Goal: Transaction & Acquisition: Subscribe to service/newsletter

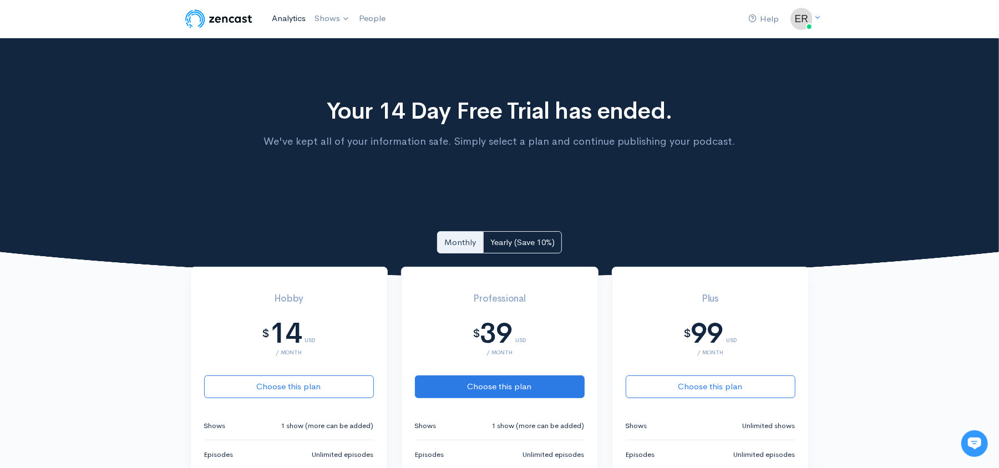
drag, startPoint x: 291, startPoint y: 31, endPoint x: 299, endPoint y: 26, distance: 10.5
click at [299, 26] on nav "Help Notifications View all Your profile Team settings Default team Current Log…" at bounding box center [499, 19] width 999 height 38
click at [299, 26] on link "Analytics" at bounding box center [288, 19] width 43 height 24
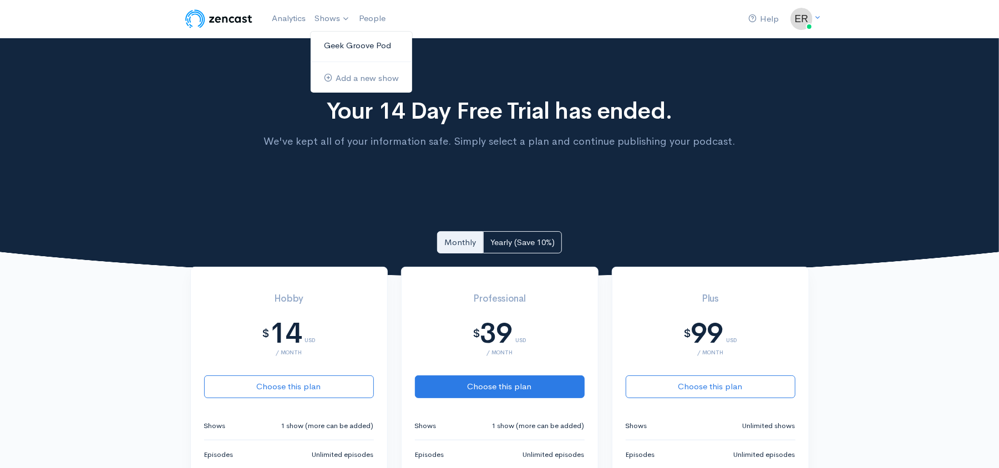
click at [352, 36] on link "Geek Groove Pod" at bounding box center [361, 45] width 101 height 19
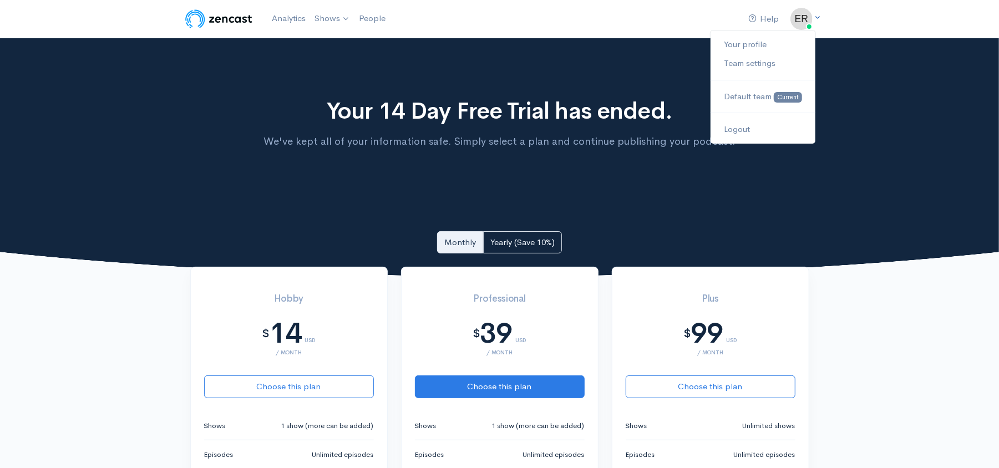
click at [796, 13] on img at bounding box center [801, 19] width 22 height 22
click at [599, 45] on div "Your 14 Day Free Trial has ended. We've kept all of your information safe. Simp…" at bounding box center [499, 158] width 999 height 240
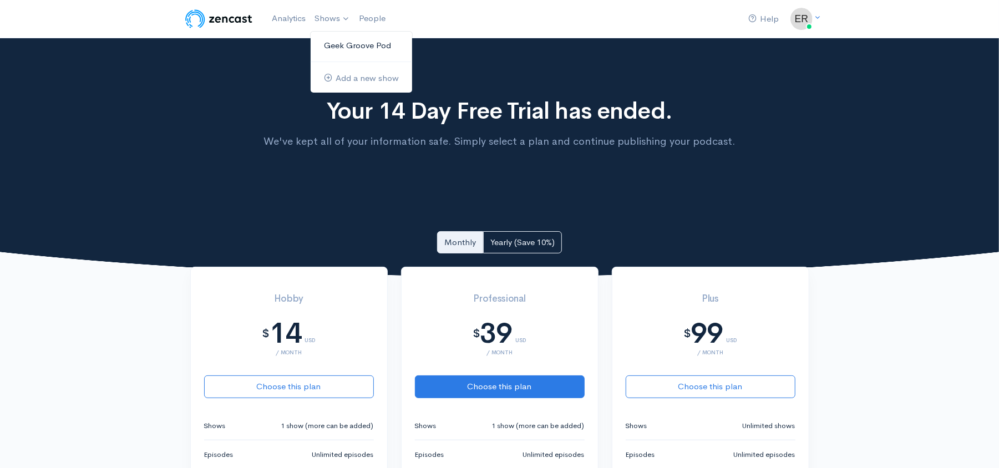
click at [364, 47] on link "Geek Groove Pod" at bounding box center [361, 45] width 101 height 19
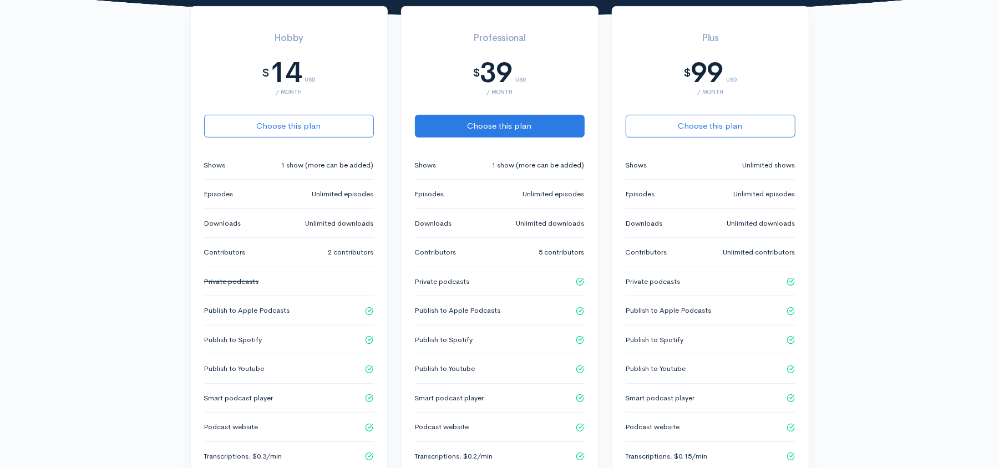
scroll to position [181, 0]
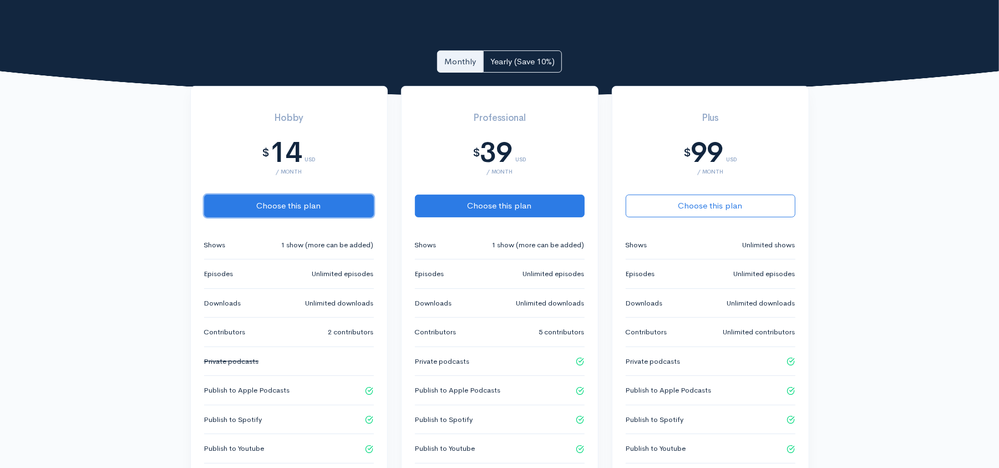
click at [285, 201] on button "Choose this plan" at bounding box center [289, 206] width 170 height 23
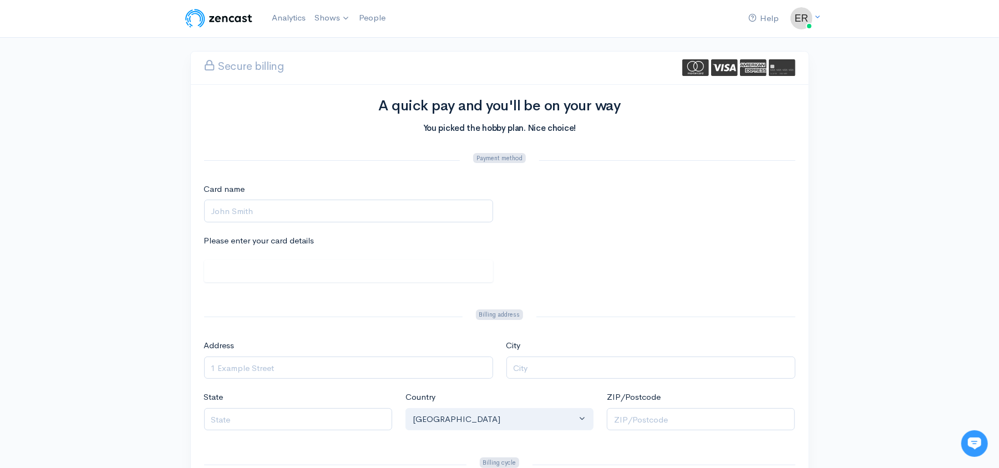
click at [323, 225] on div "Card name" at bounding box center [348, 209] width 302 height 52
click at [347, 212] on input "Card name" at bounding box center [348, 211] width 289 height 23
click at [569, 285] on div "Please enter your card details" at bounding box center [499, 265] width 604 height 60
click at [267, 209] on input "Card name" at bounding box center [348, 211] width 289 height 23
click at [806, 16] on img at bounding box center [801, 19] width 22 height 22
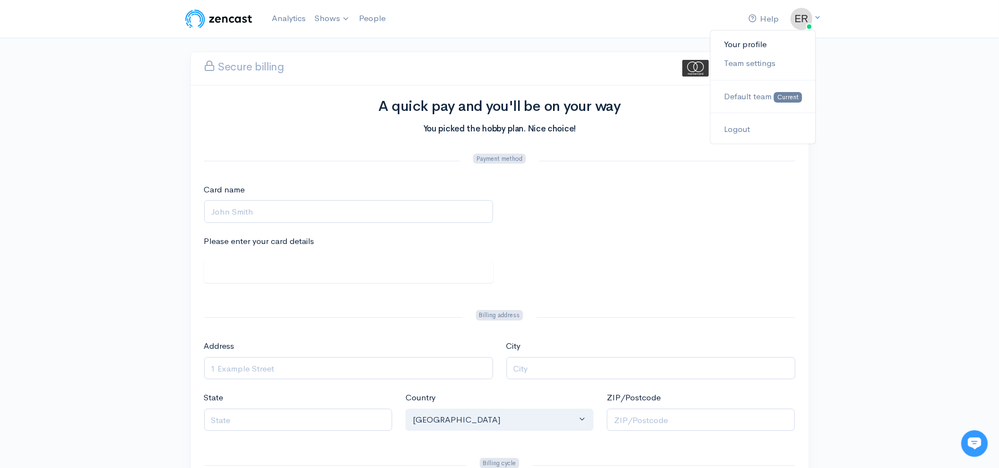
click at [760, 43] on link "Your profile" at bounding box center [762, 44] width 104 height 19
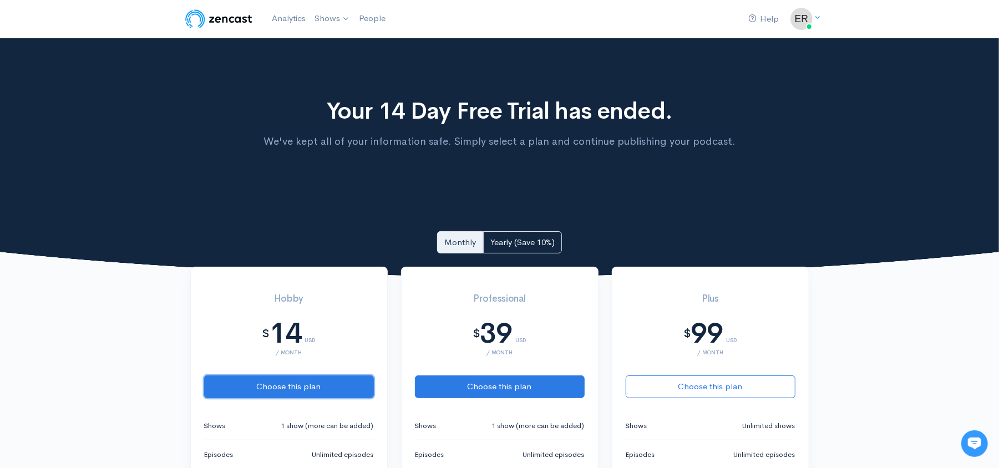
click at [282, 386] on button "Choose this plan" at bounding box center [289, 386] width 170 height 23
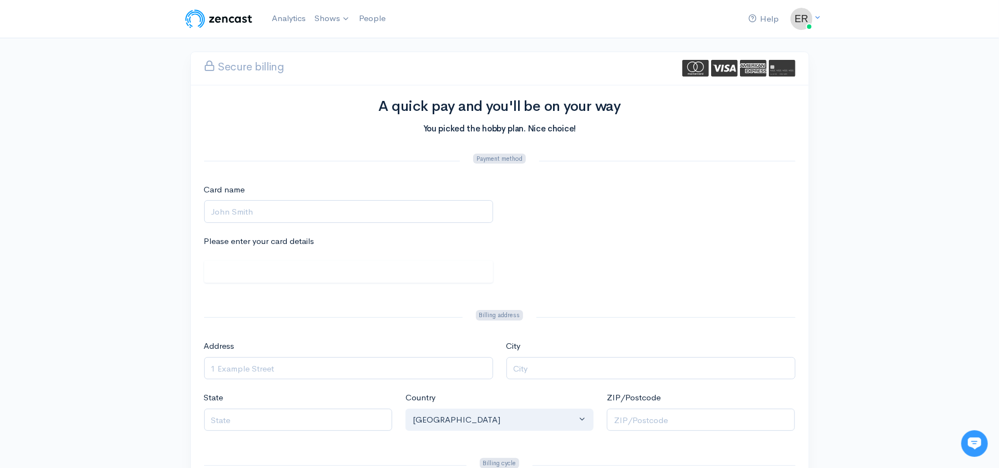
click at [288, 207] on input "Card name" at bounding box center [348, 211] width 289 height 23
type input "[PERSON_NAME]"
click at [309, 374] on input "Address" at bounding box center [348, 368] width 289 height 23
type input "[STREET_ADDRESS][PERSON_NAME]"
type input "[GEOGRAPHIC_DATA]"
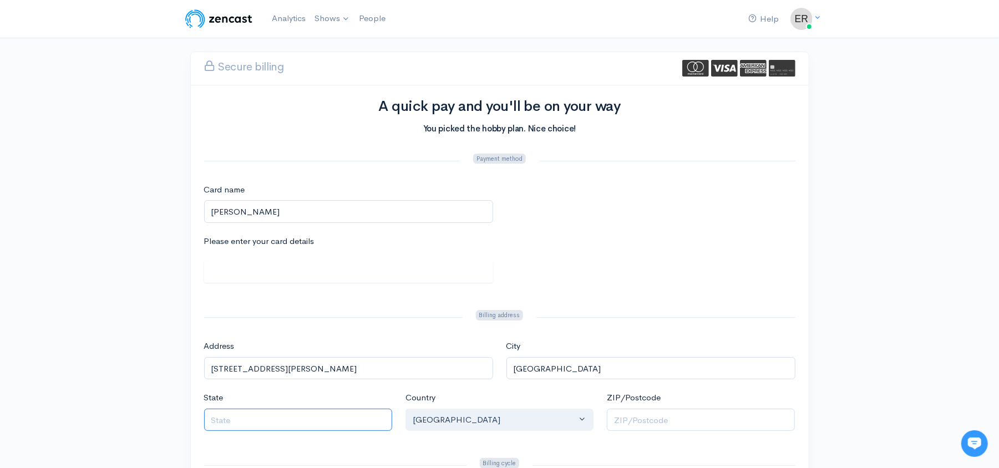
type input "IL"
type input "60466"
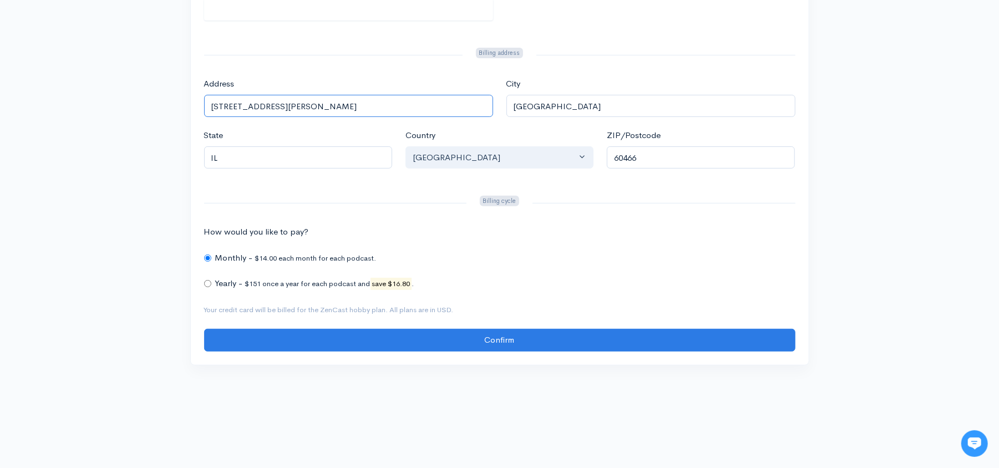
scroll to position [149, 0]
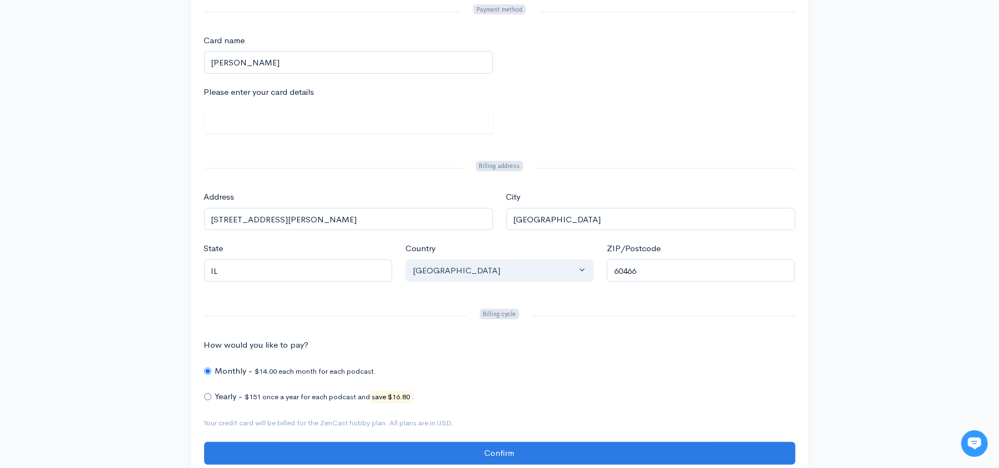
click at [431, 118] on iframe at bounding box center [348, 124] width 274 height 13
click at [549, 140] on div "Please enter your card details" at bounding box center [499, 116] width 604 height 60
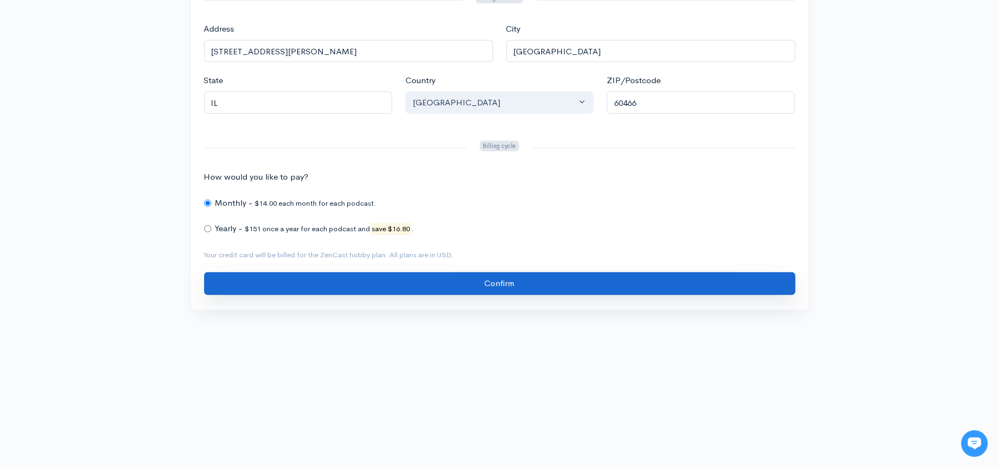
click at [524, 286] on input "Confirm" at bounding box center [499, 283] width 591 height 23
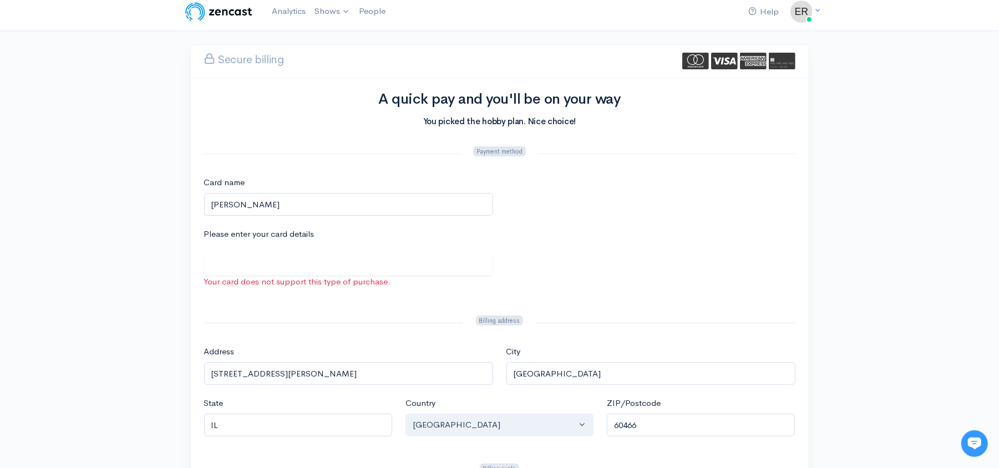
scroll to position [0, 0]
